Goal: Check status: Check status

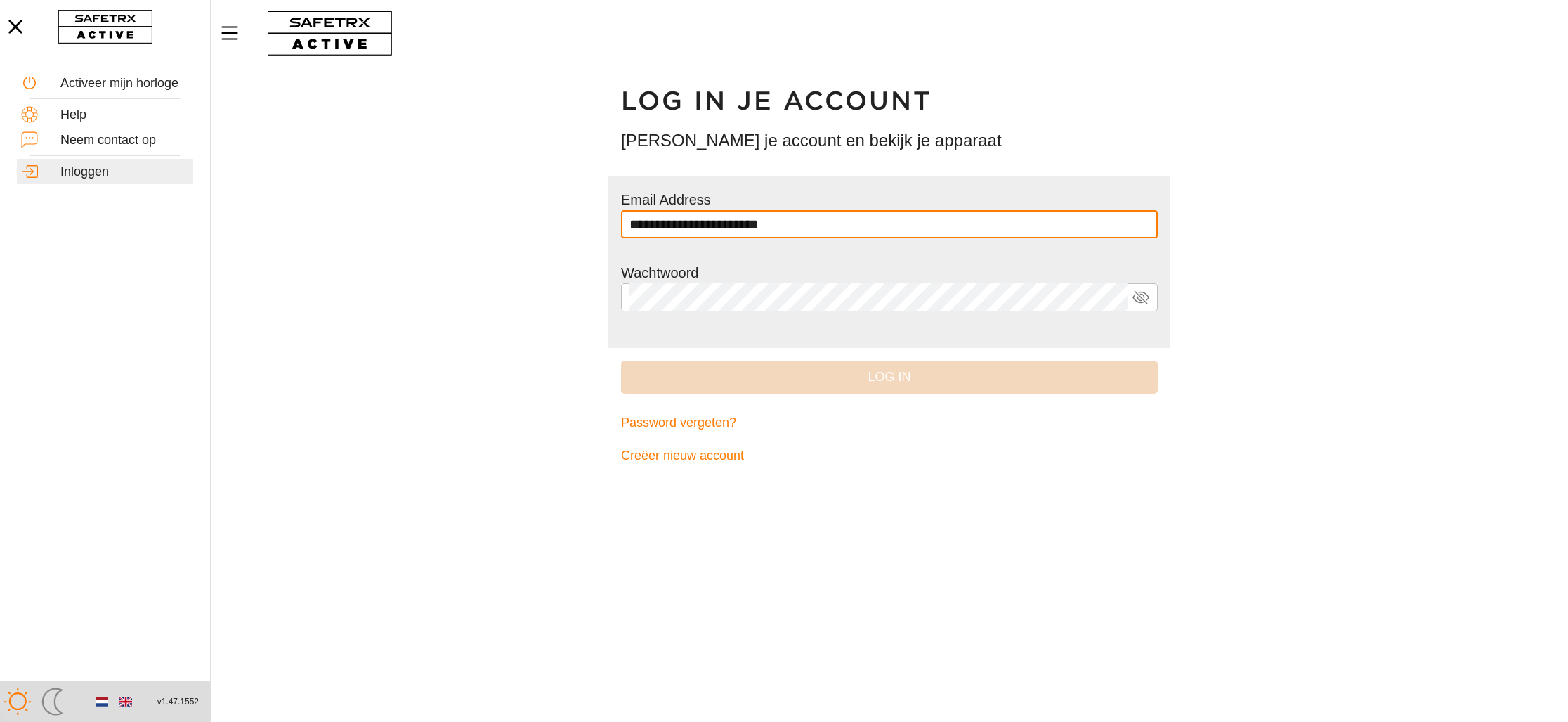
type input "**********"
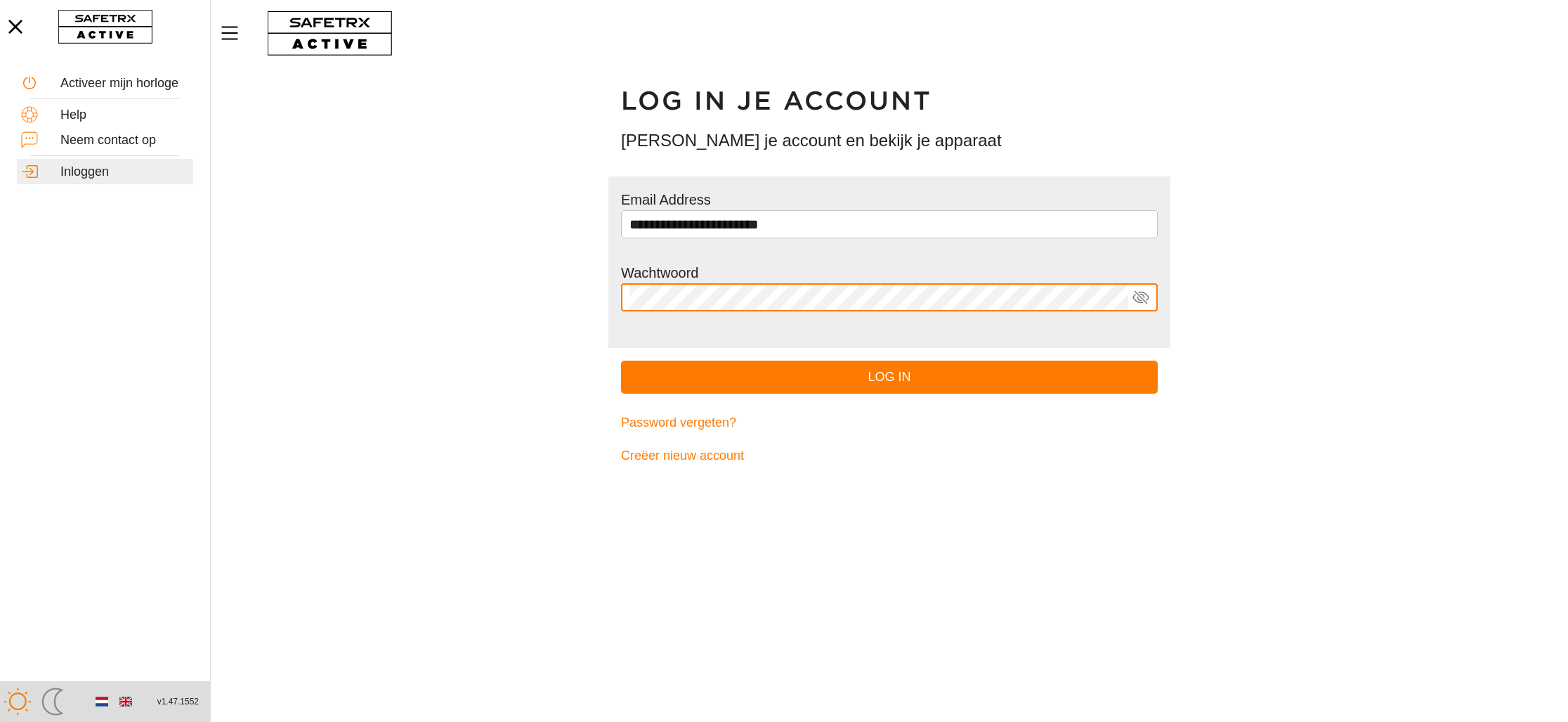
click at [621, 360] on button "Log in" at bounding box center [889, 377] width 537 height 33
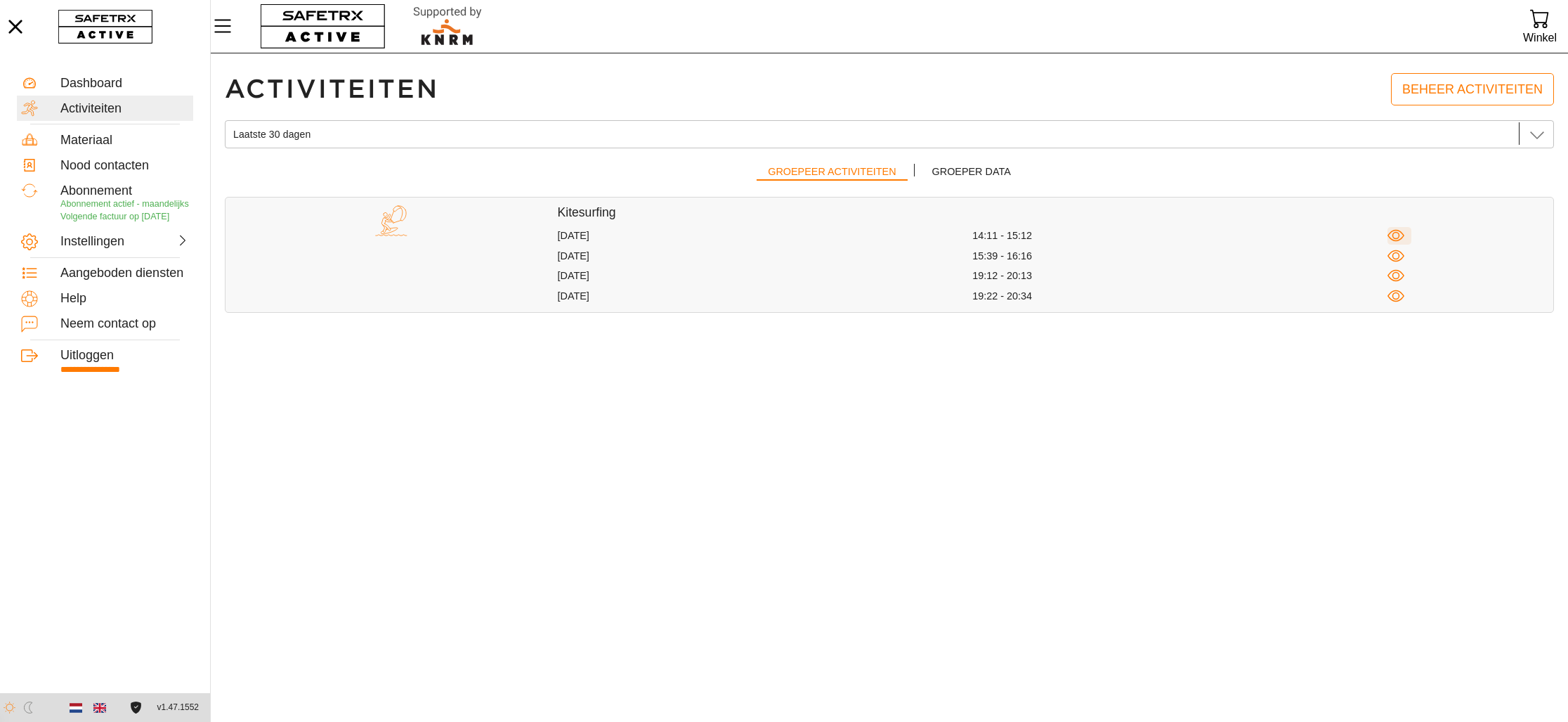
click at [1395, 235] on icon "button" at bounding box center [1396, 235] width 18 height 18
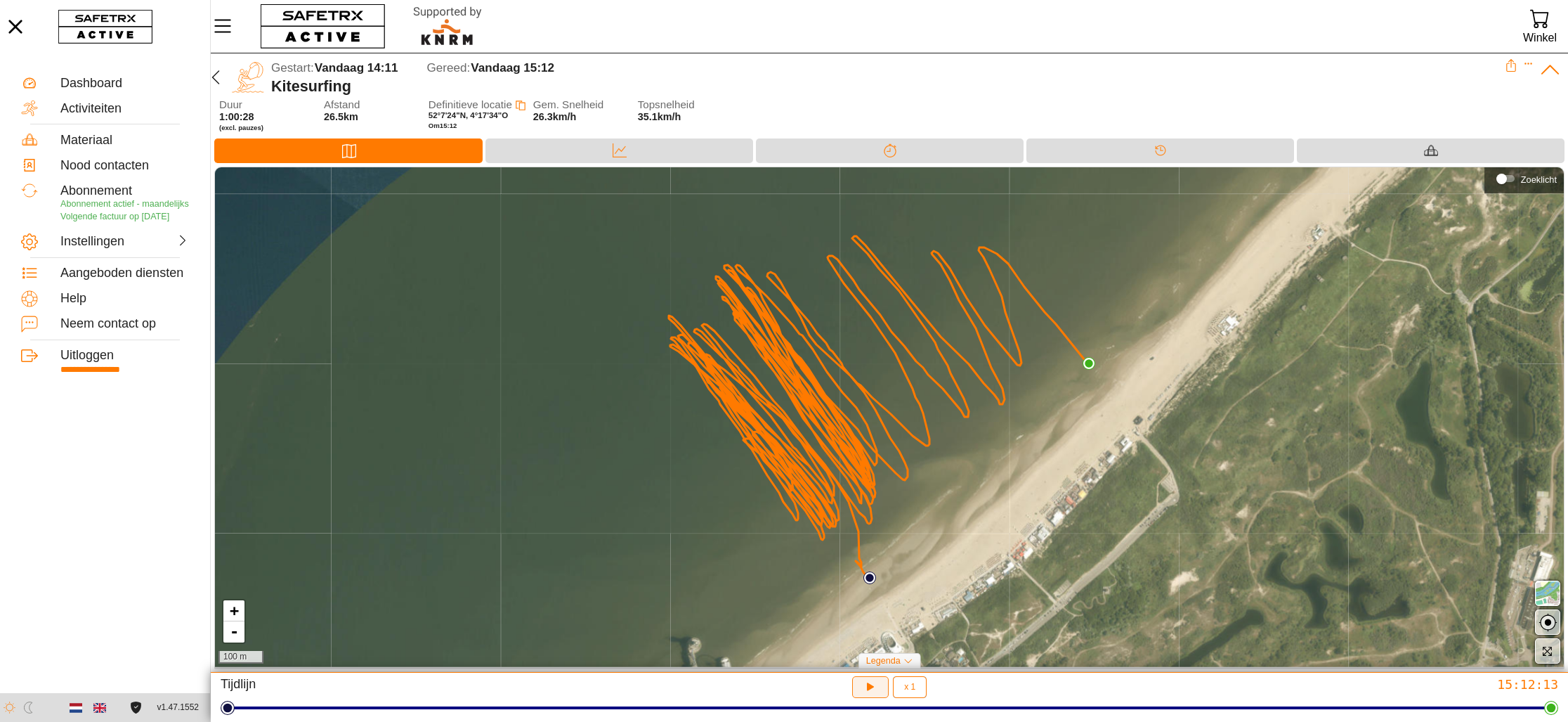
click at [871, 693] on icon "button" at bounding box center [871, 687] width 15 height 15
click at [215, 76] on icon "button" at bounding box center [216, 78] width 17 height 17
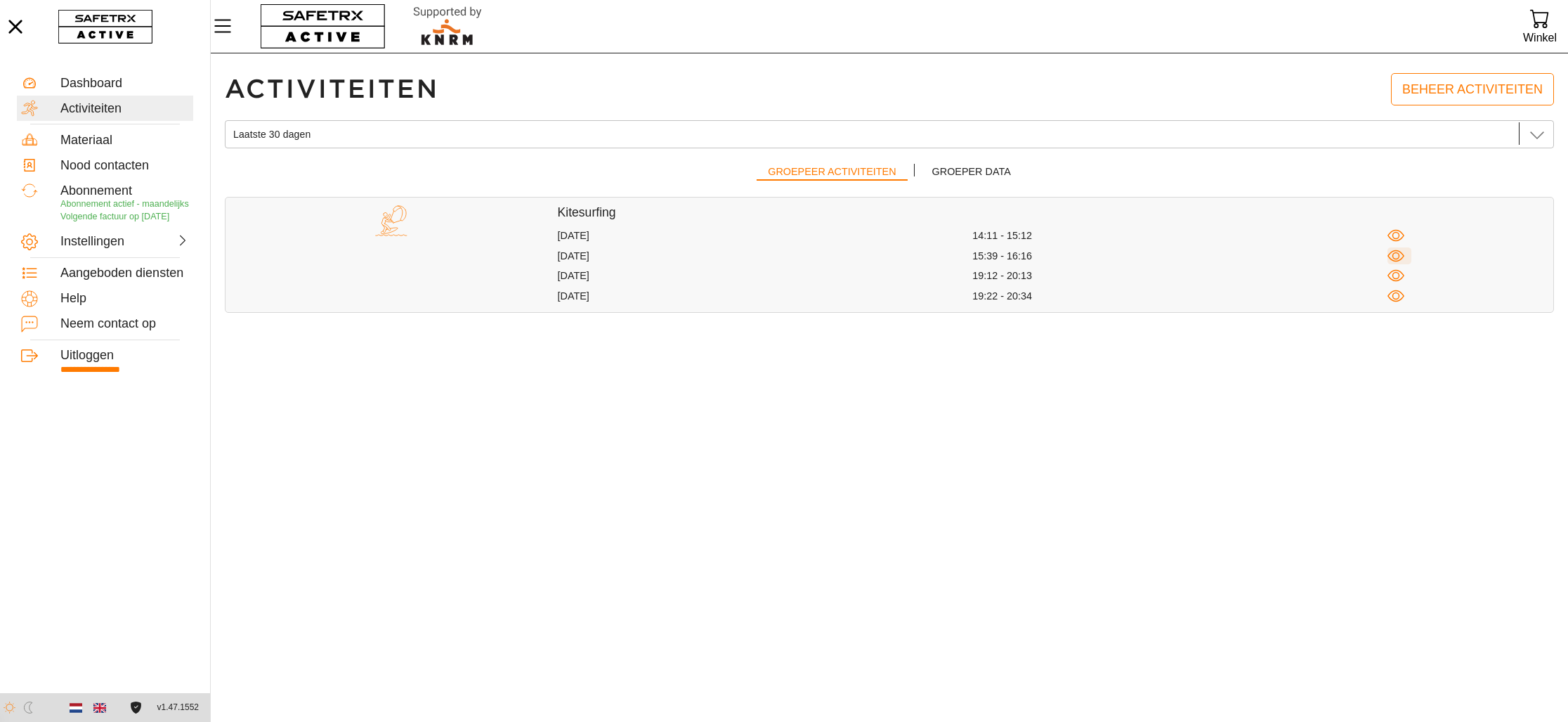
click at [1397, 252] on icon "button" at bounding box center [1396, 256] width 18 height 18
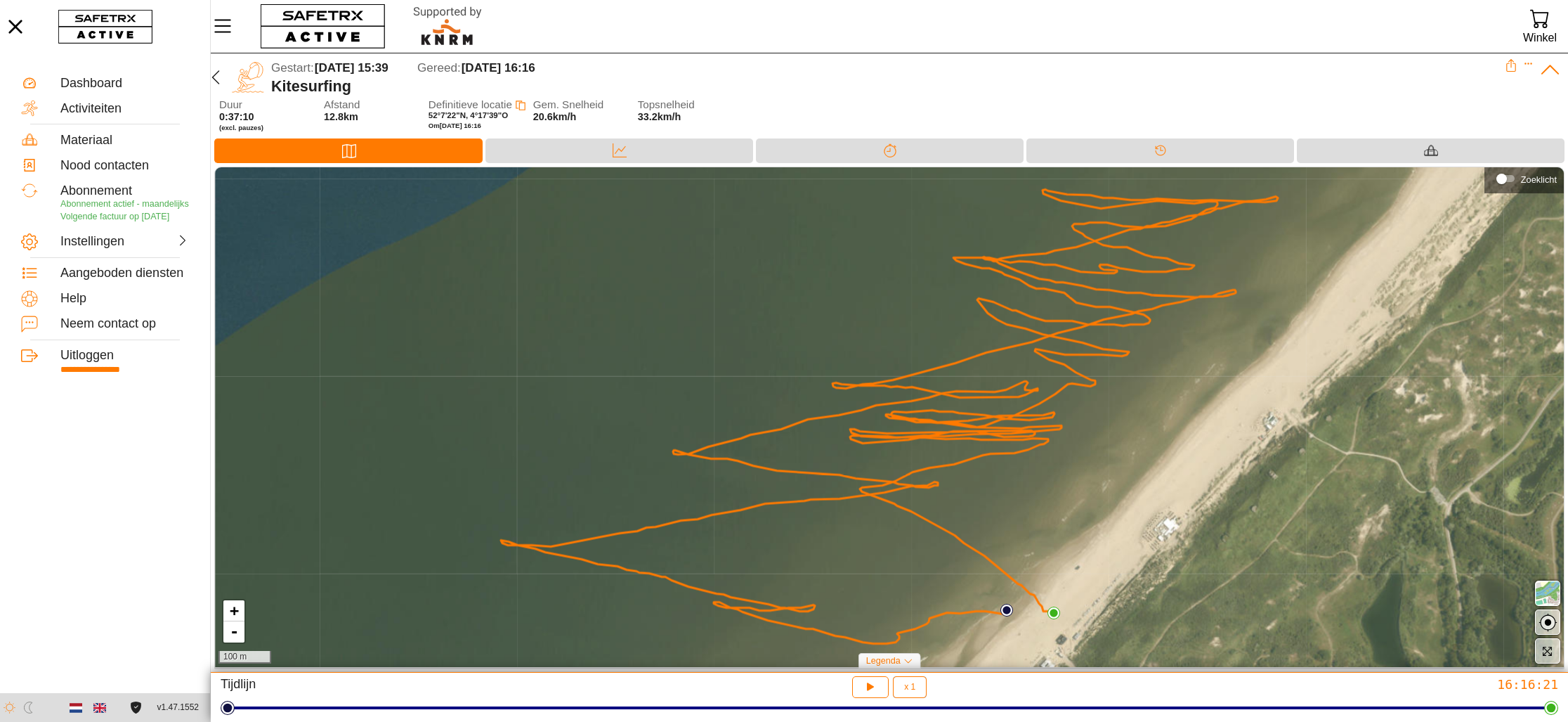
click at [1552, 66] on icon at bounding box center [1550, 70] width 22 height 22
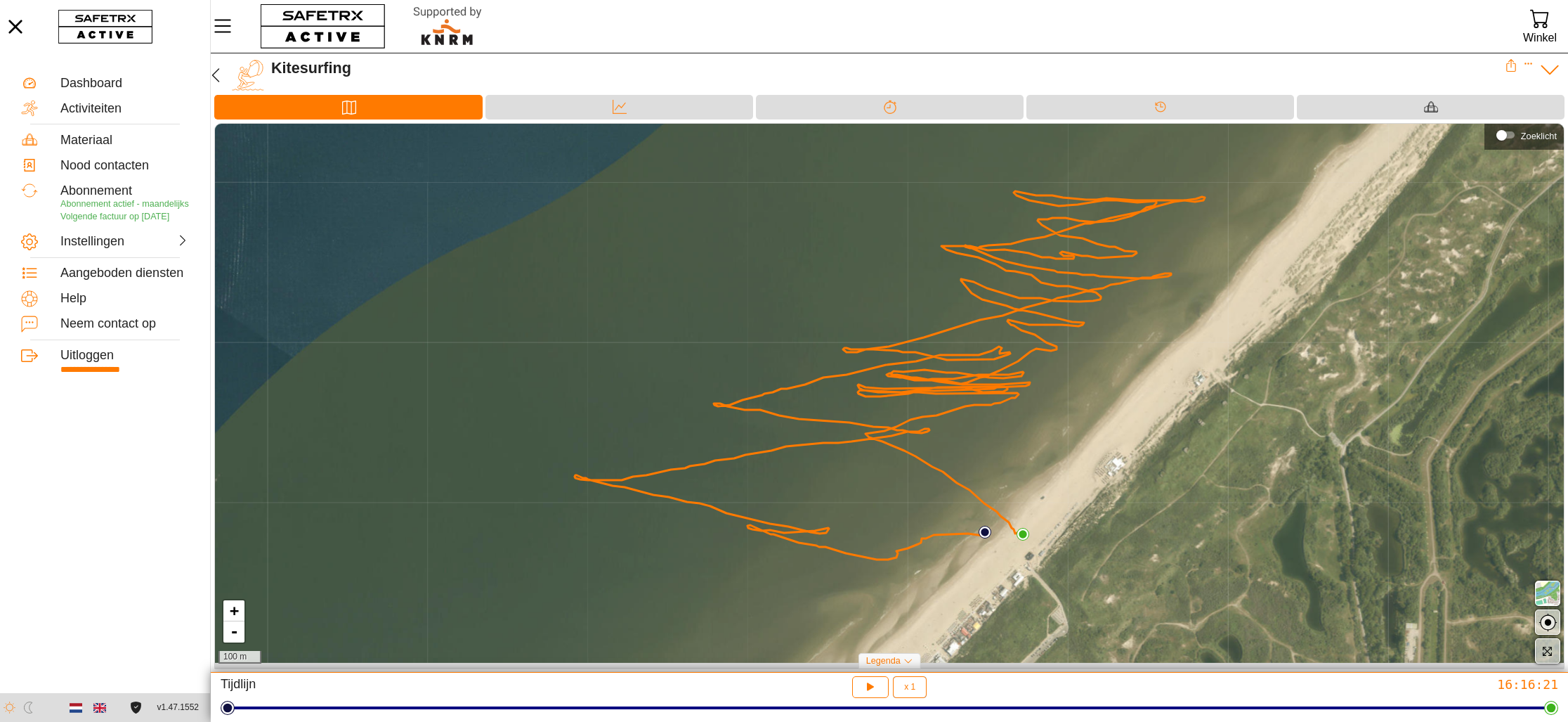
click at [1552, 66] on icon at bounding box center [1550, 70] width 22 height 22
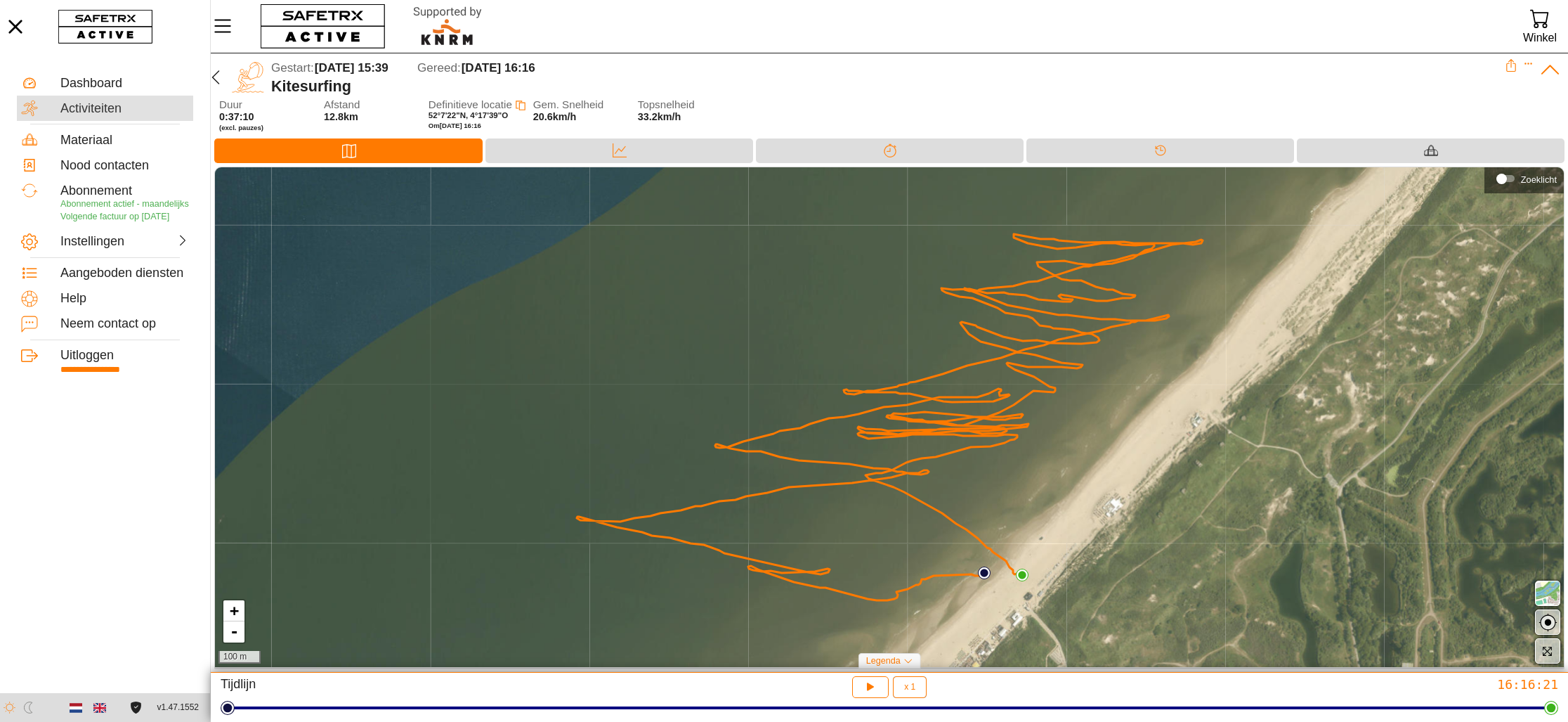
click at [82, 108] on div "Activiteiten" at bounding box center [125, 109] width 128 height 16
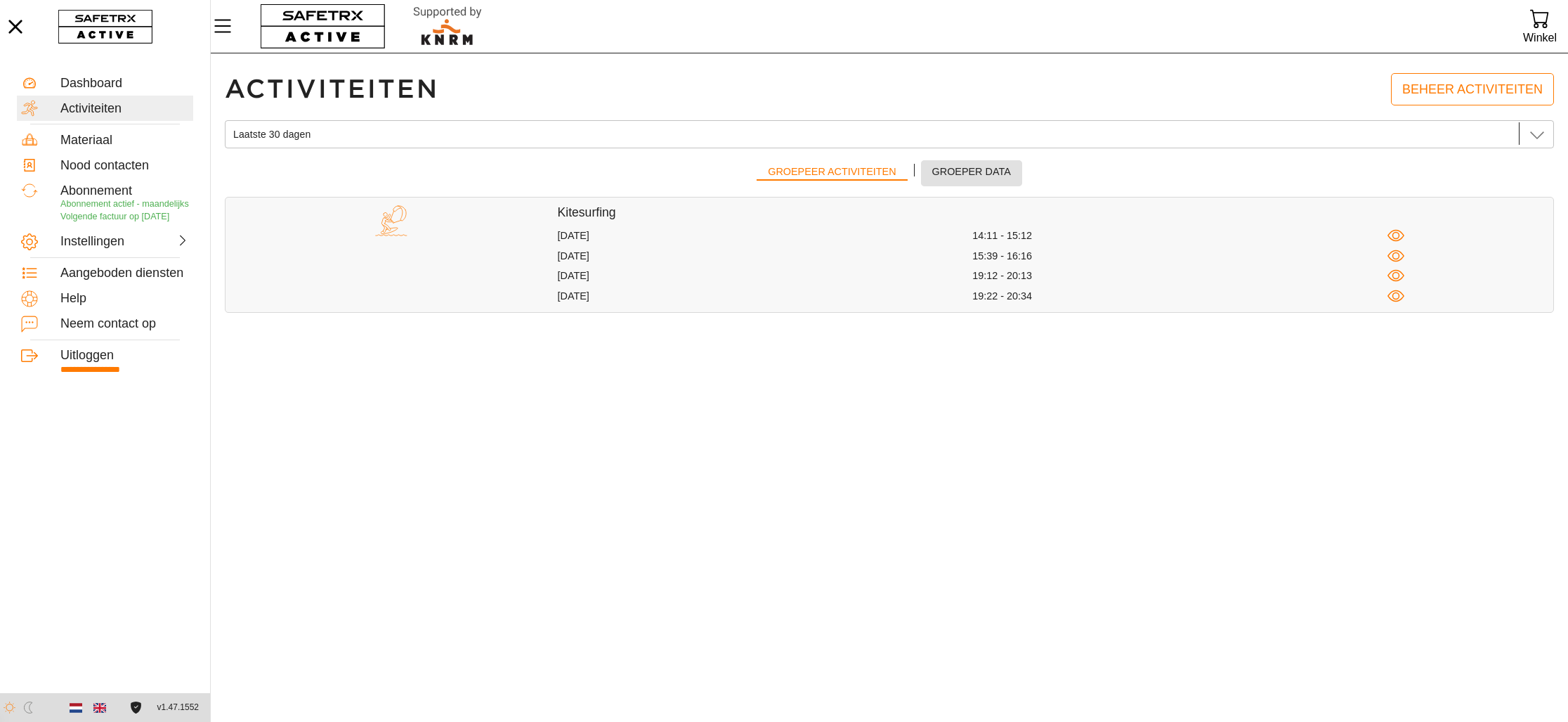
click at [979, 171] on span "Groeper data" at bounding box center [971, 172] width 78 height 18
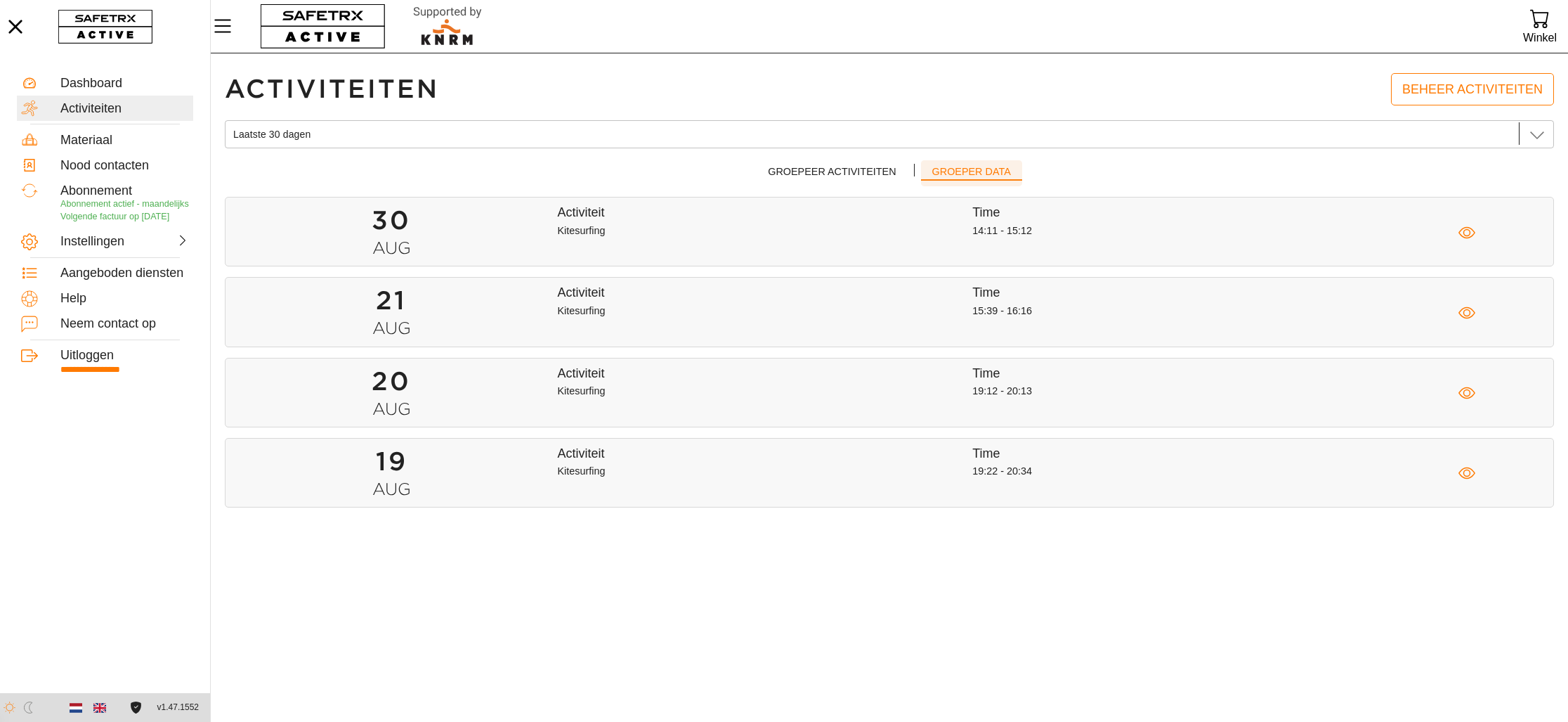
scroll to position [1, 0]
click at [1532, 131] on icon at bounding box center [1537, 133] width 17 height 17
click at [700, 651] on main "Activiteiten Beheer activiteiten Laatste 30 dagen Laatste 30 dagen Groepeer act…" at bounding box center [889, 387] width 1357 height 668
